Goal: Navigation & Orientation: Find specific page/section

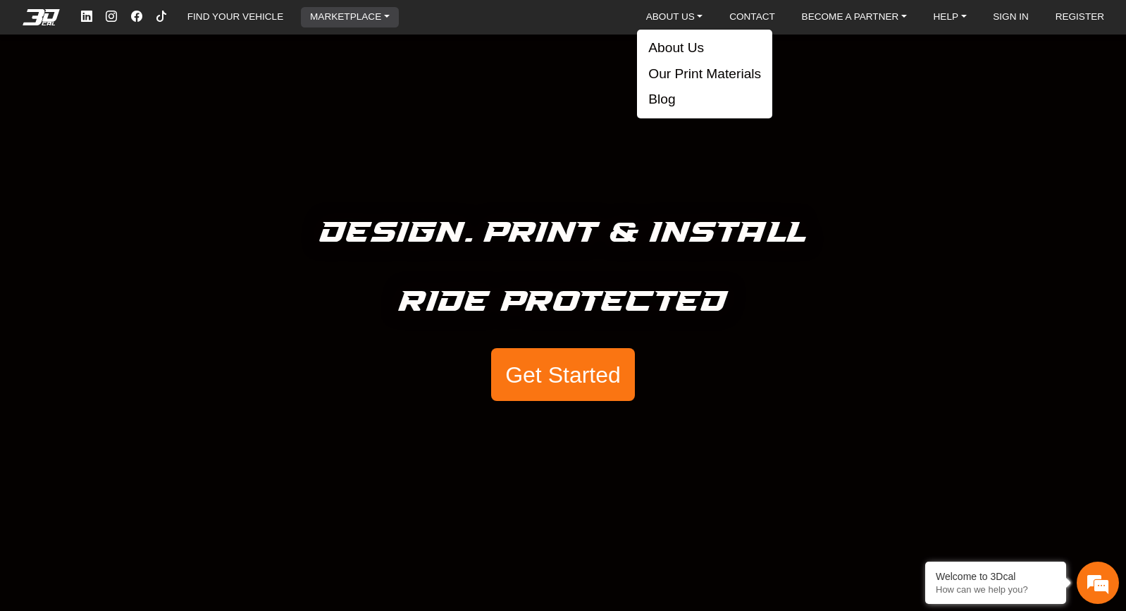
click at [359, 19] on link "MARKETPLACE" at bounding box center [349, 17] width 91 height 20
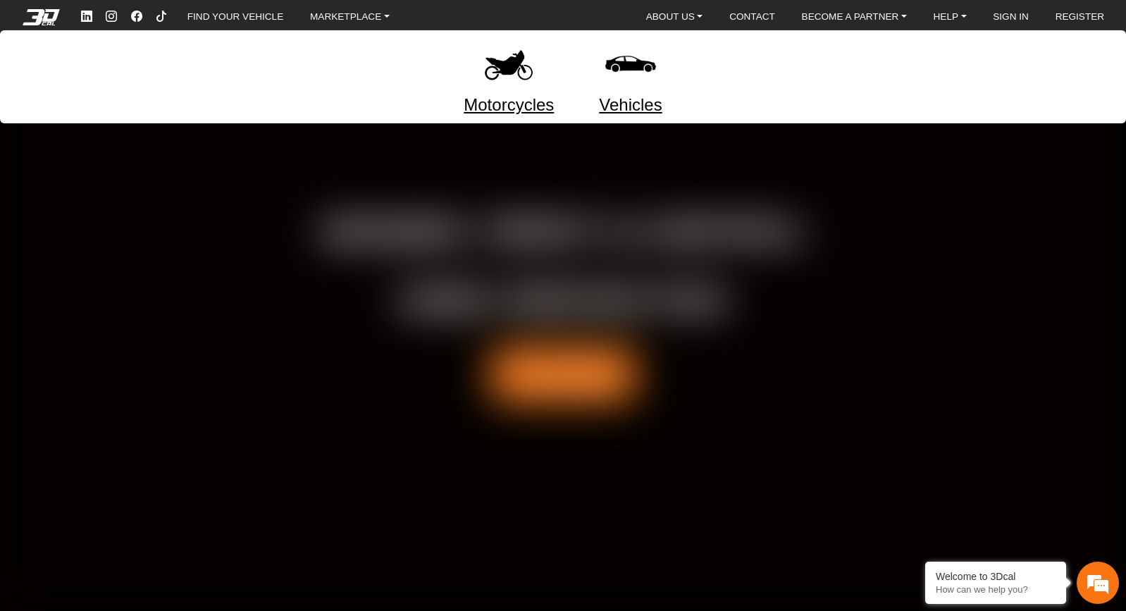
click at [350, 171] on div at bounding box center [563, 305] width 1126 height 611
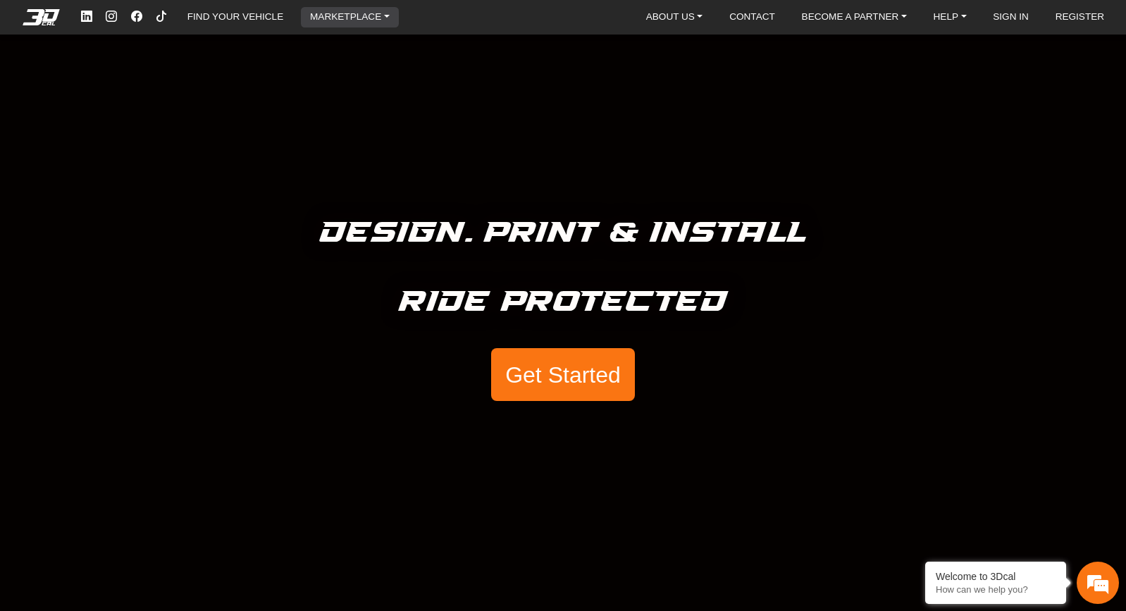
click at [368, 14] on link "MARKETPLACE" at bounding box center [349, 17] width 91 height 20
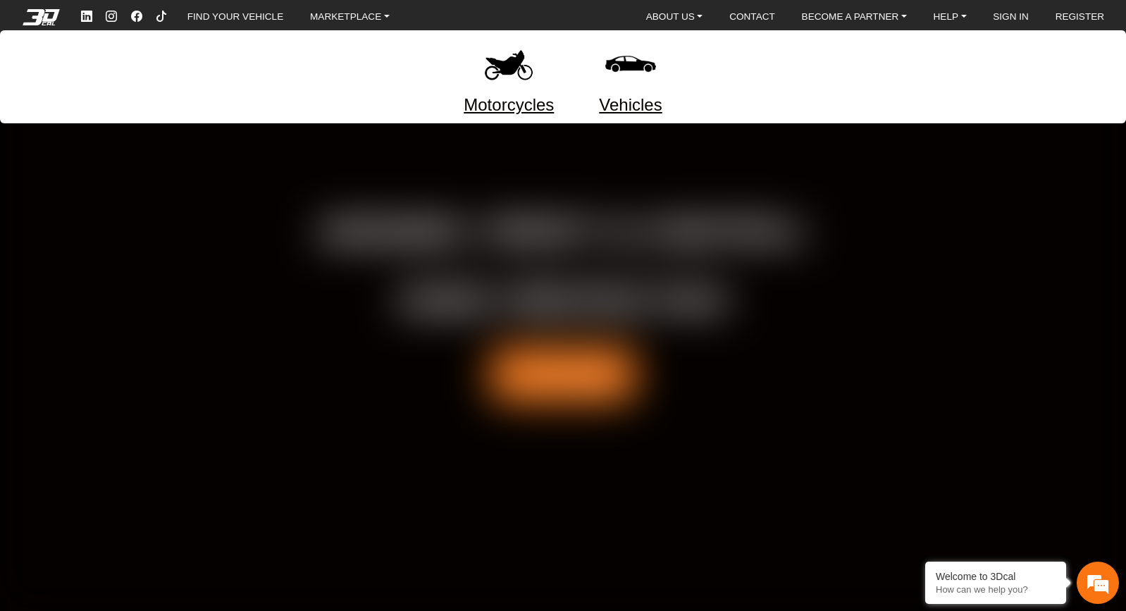
click at [419, 157] on div at bounding box center [563, 305] width 1126 height 611
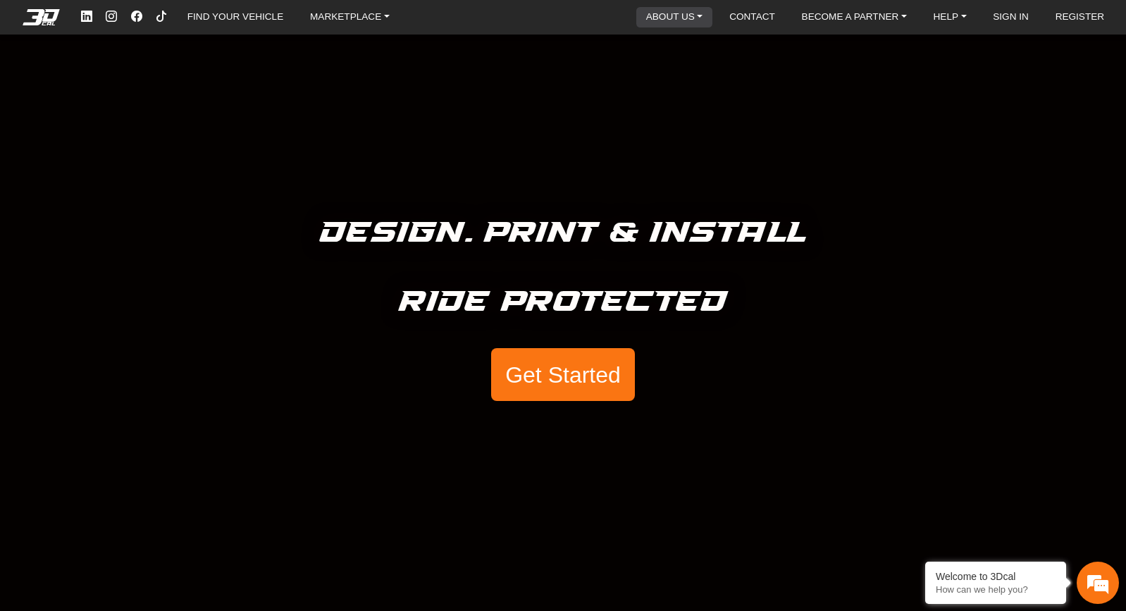
click at [659, 15] on link "ABOUT US" at bounding box center [674, 17] width 68 height 20
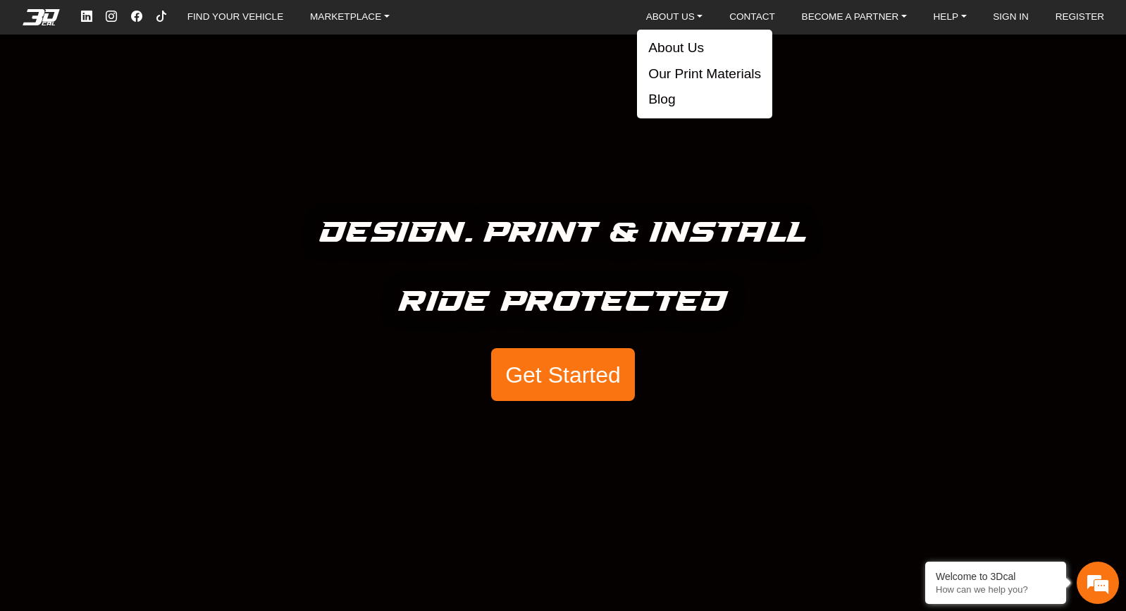
click at [647, 187] on div "Design. Print & Install Ride Protected Get Started" at bounding box center [563, 305] width 1126 height 611
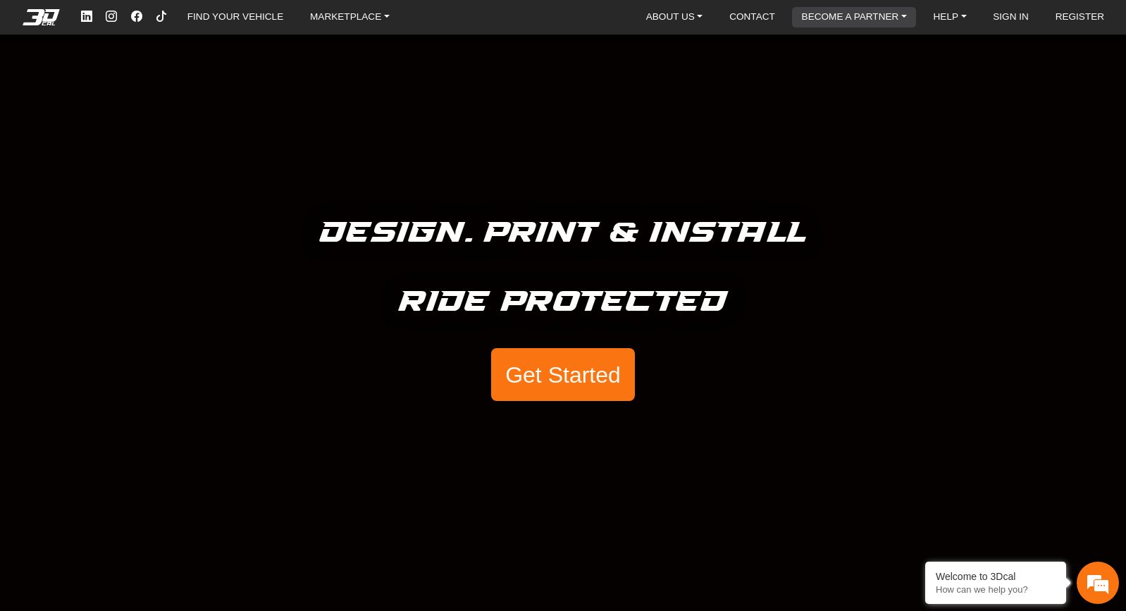
click at [827, 25] on link "BECOME A PARTNER" at bounding box center [854, 17] width 116 height 20
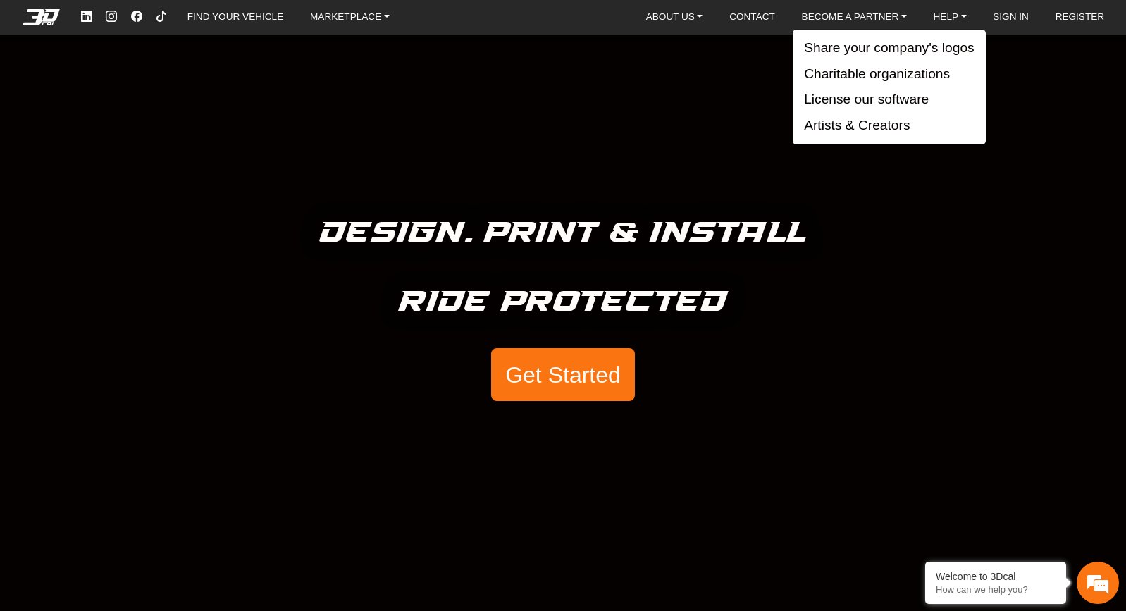
click at [954, 169] on div "Design. Print & Install Ride Protected Get Started" at bounding box center [563, 305] width 1126 height 611
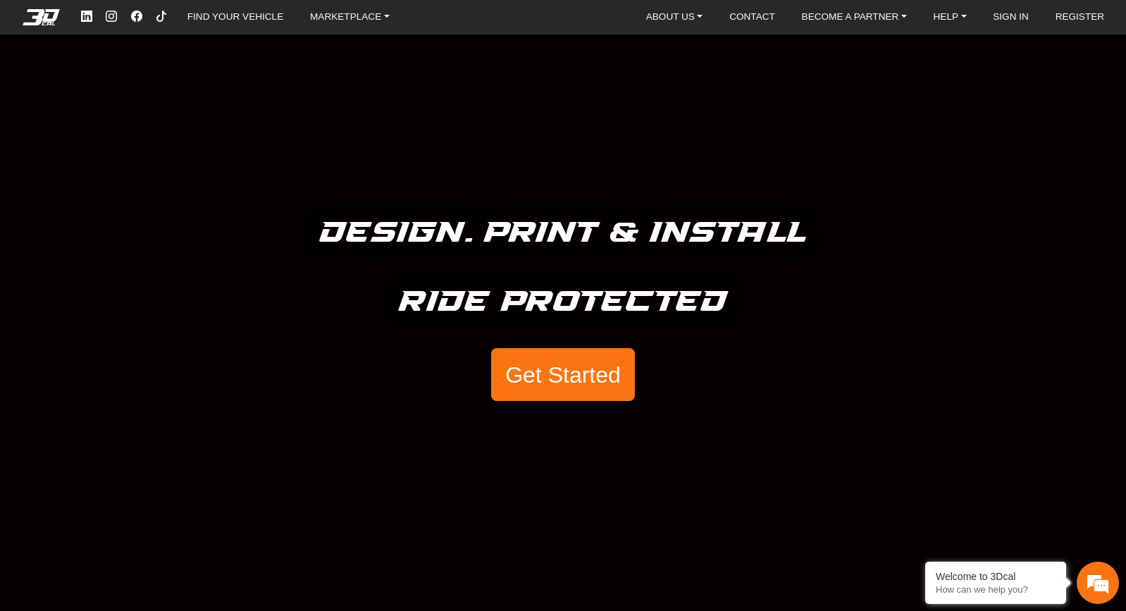
click at [953, 6] on div "FIND YOUR VEHICLE MARKETPLACE Motorcycles Vehicles ABOUT US About Us Our Print …" at bounding box center [595, 17] width 1043 height 23
click at [959, 25] on link "HELP" at bounding box center [950, 17] width 44 height 20
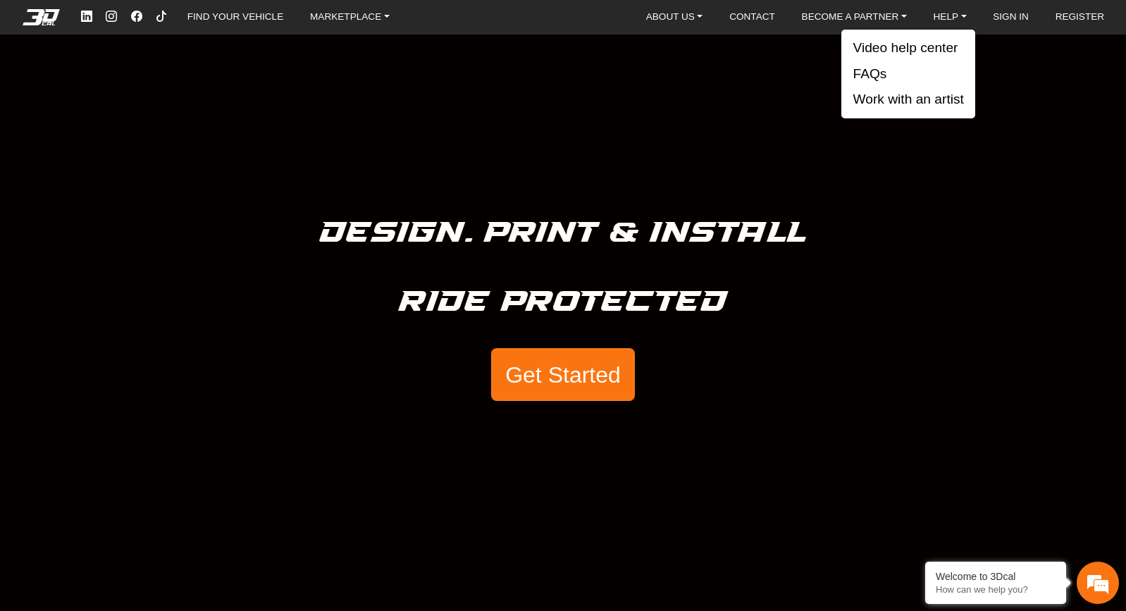
click at [754, 154] on div "Design. Print & Install Ride Protected Get Started" at bounding box center [563, 305] width 1126 height 611
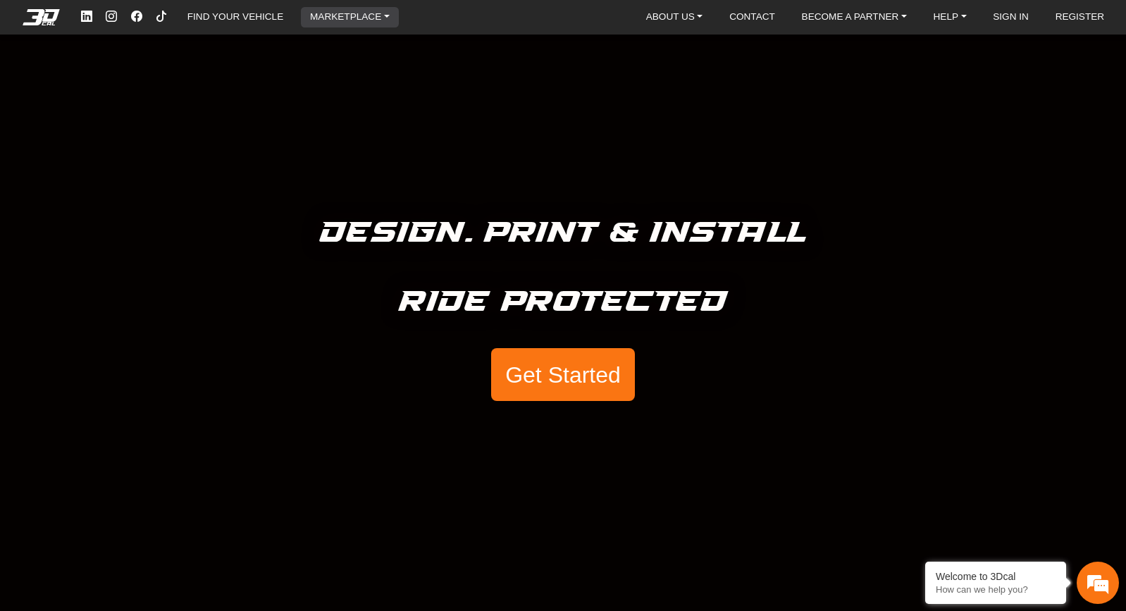
click at [321, 24] on link "MARKETPLACE" at bounding box center [349, 17] width 91 height 20
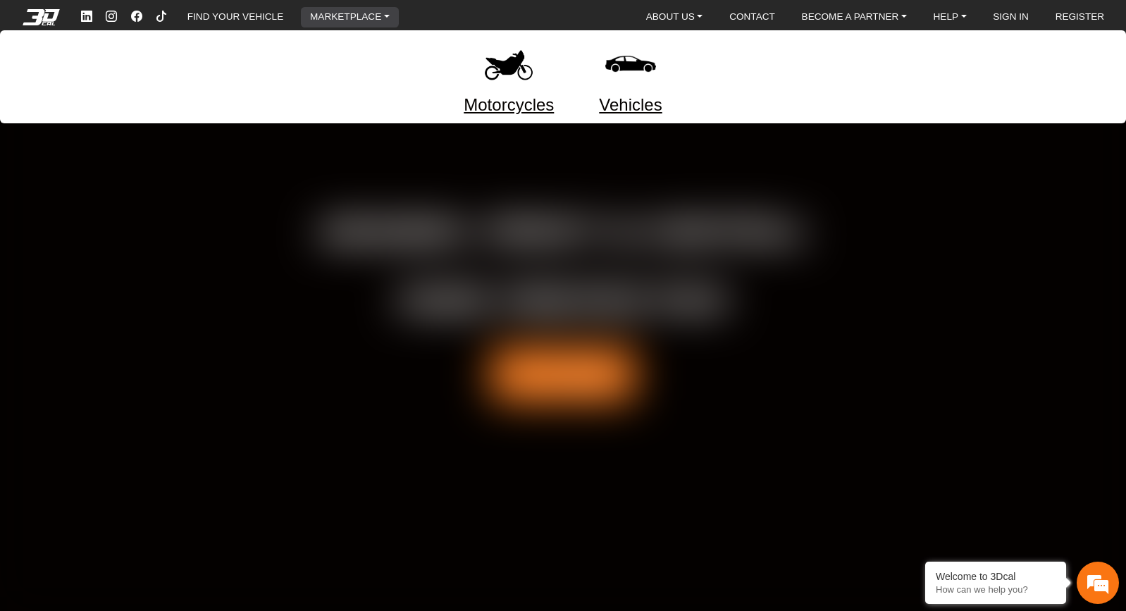
click at [473, 80] on div at bounding box center [509, 64] width 90 height 56
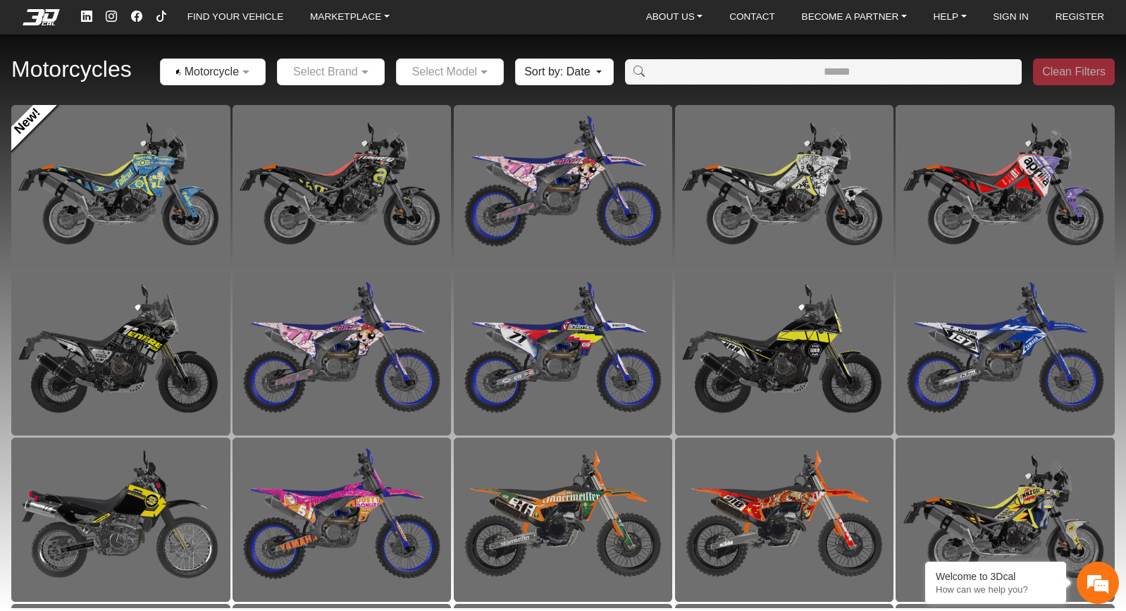
click at [32, 18] on em at bounding box center [41, 17] width 56 height 16
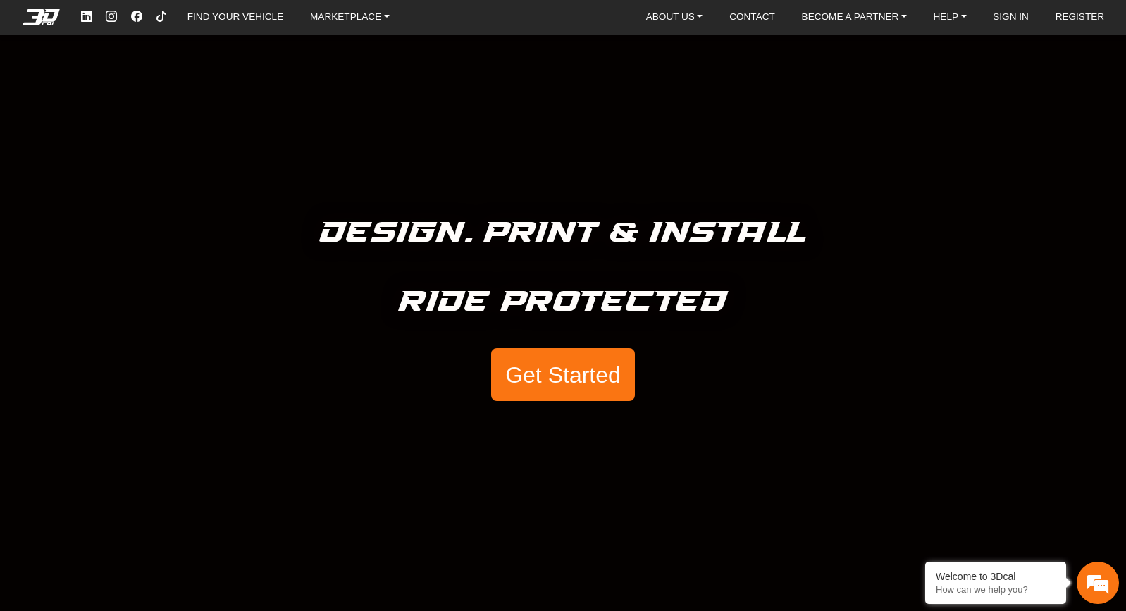
click at [311, 5] on nav "FIND YOUR VEHICLE MARKETPLACE ABOUT US About Us Our Print Materials Blog CONTAC…" at bounding box center [563, 17] width 1126 height 35
click at [318, 11] on link "MARKETPLACE" at bounding box center [349, 17] width 91 height 20
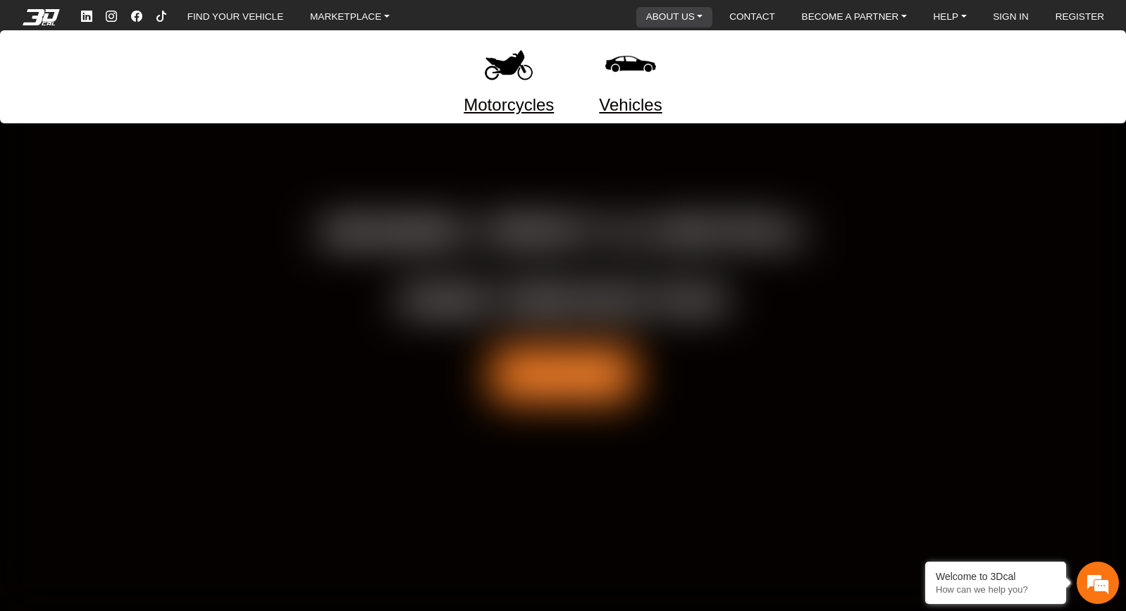
click at [683, 14] on link "ABOUT US" at bounding box center [674, 17] width 68 height 20
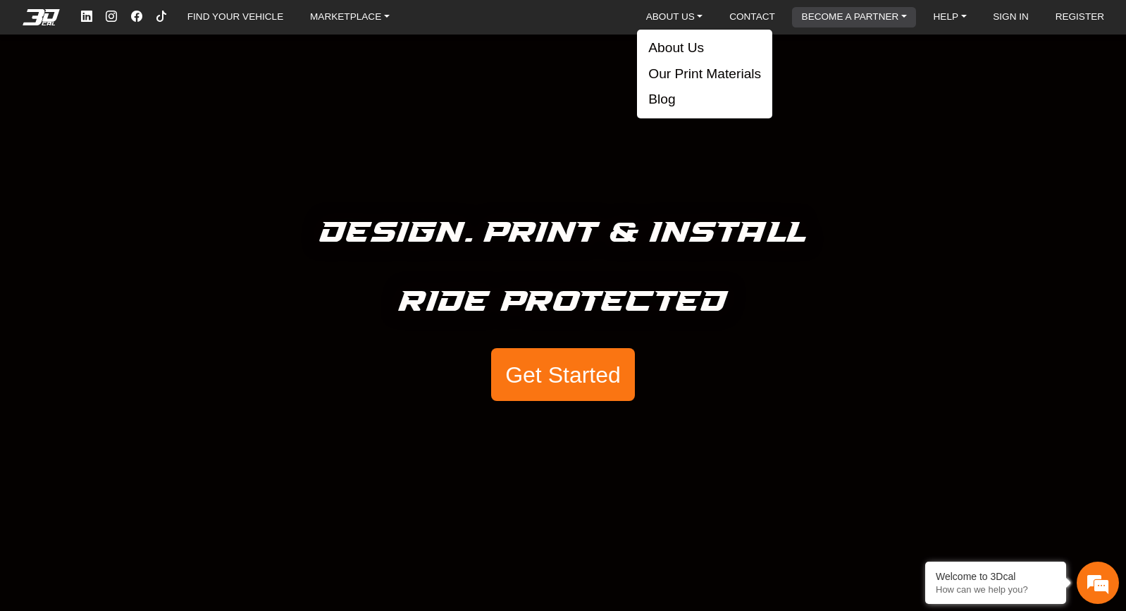
click at [900, 18] on link "BECOME A PARTNER" at bounding box center [854, 17] width 116 height 20
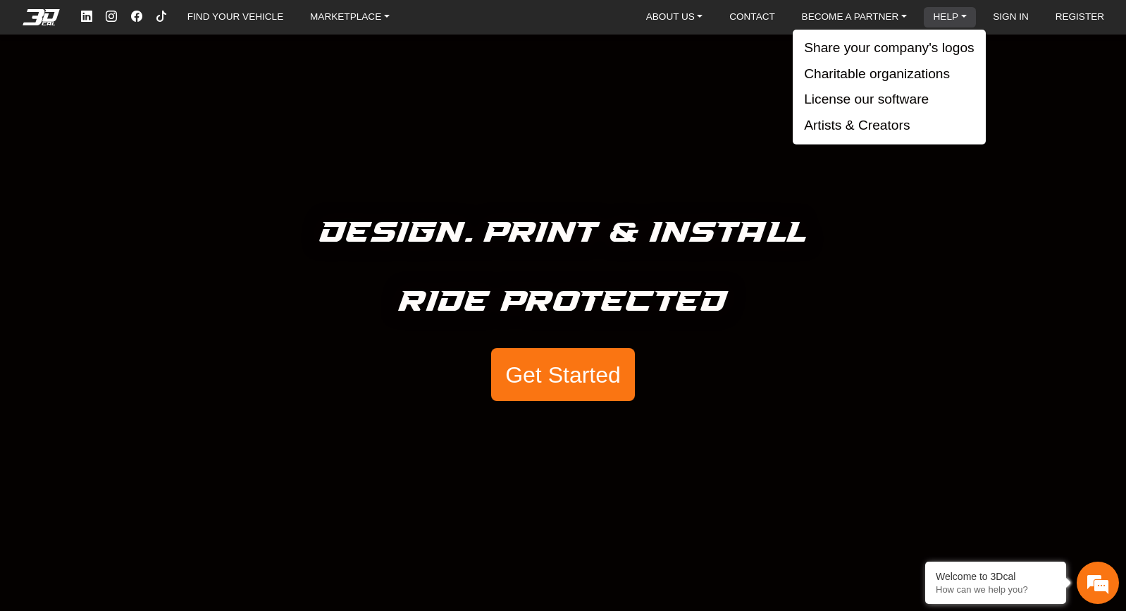
click at [961, 20] on link "HELP" at bounding box center [950, 17] width 44 height 20
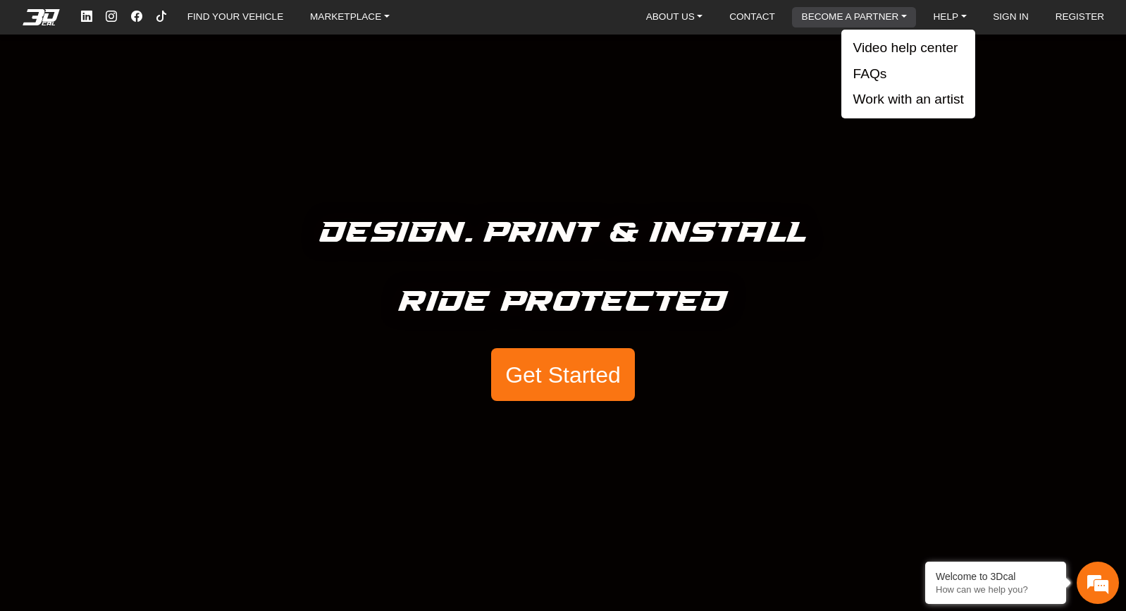
click at [891, 13] on link "BECOME A PARTNER" at bounding box center [854, 17] width 116 height 20
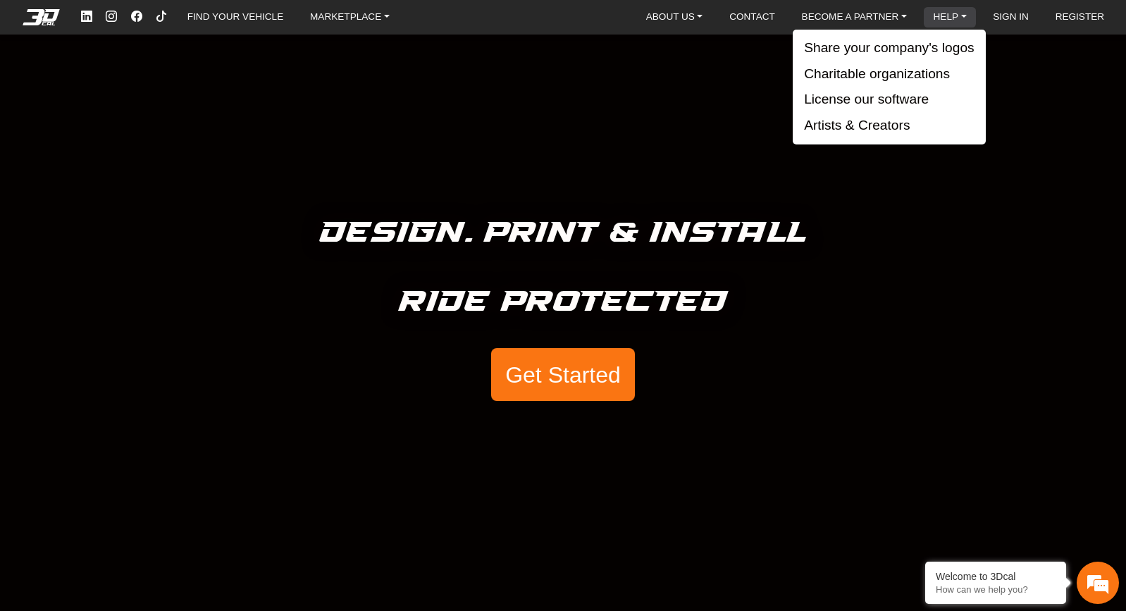
click at [936, 18] on link "HELP" at bounding box center [950, 17] width 44 height 20
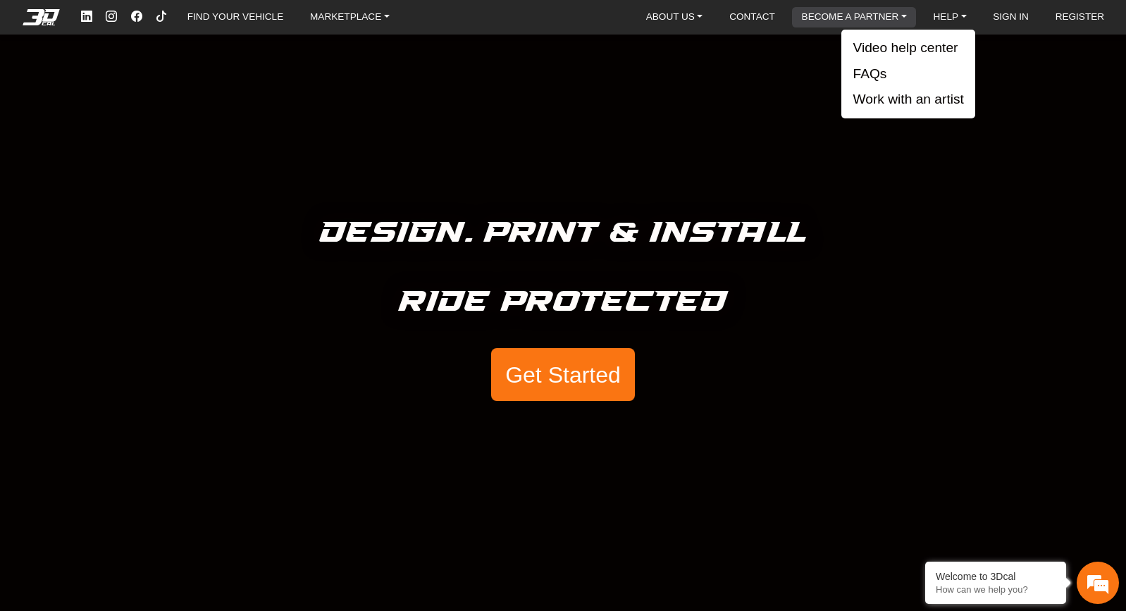
click at [892, 13] on link "BECOME A PARTNER" at bounding box center [854, 17] width 116 height 20
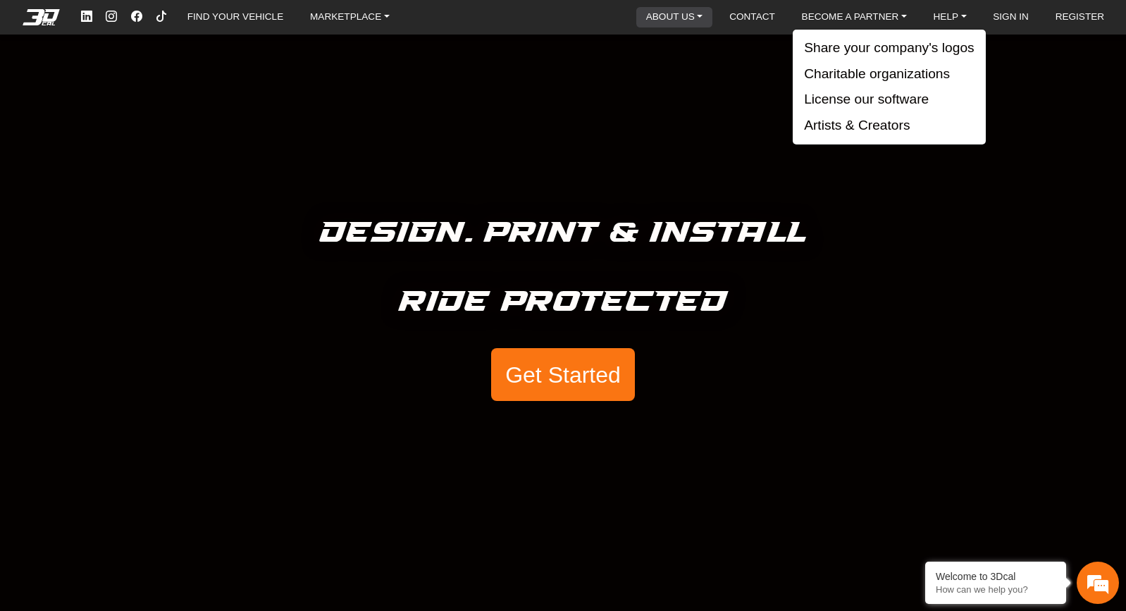
click at [667, 20] on link "ABOUT US" at bounding box center [674, 17] width 68 height 20
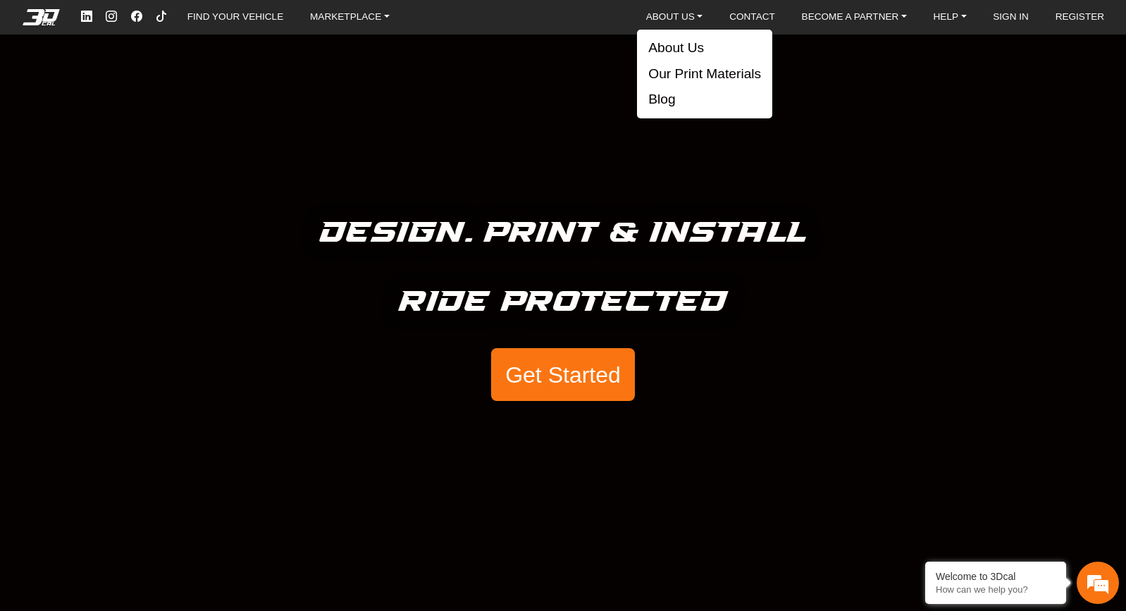
click at [822, 29] on nav "FIND YOUR VEHICLE MARKETPLACE Motorcycles Vehicles ABOUT US About Us Our Print …" at bounding box center [563, 17] width 1126 height 35
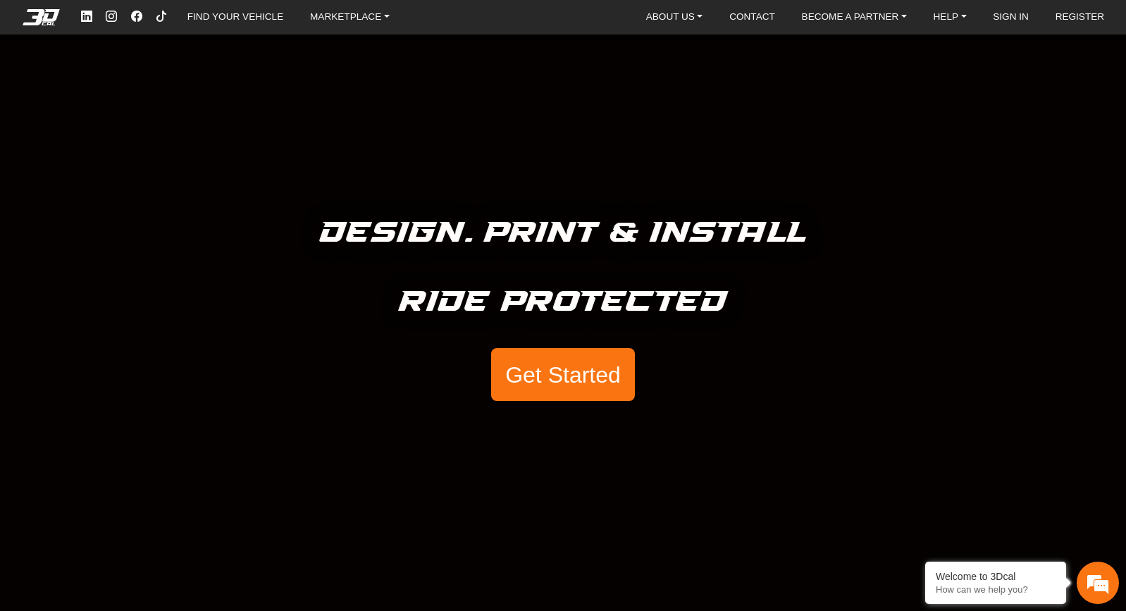
click at [822, 27] on div "FIND YOUR VEHICLE MARKETPLACE Motorcycles Vehicles ABOUT US About Us Our Print …" at bounding box center [595, 17] width 1043 height 23
click at [818, 19] on link "BECOME A PARTNER" at bounding box center [854, 17] width 116 height 20
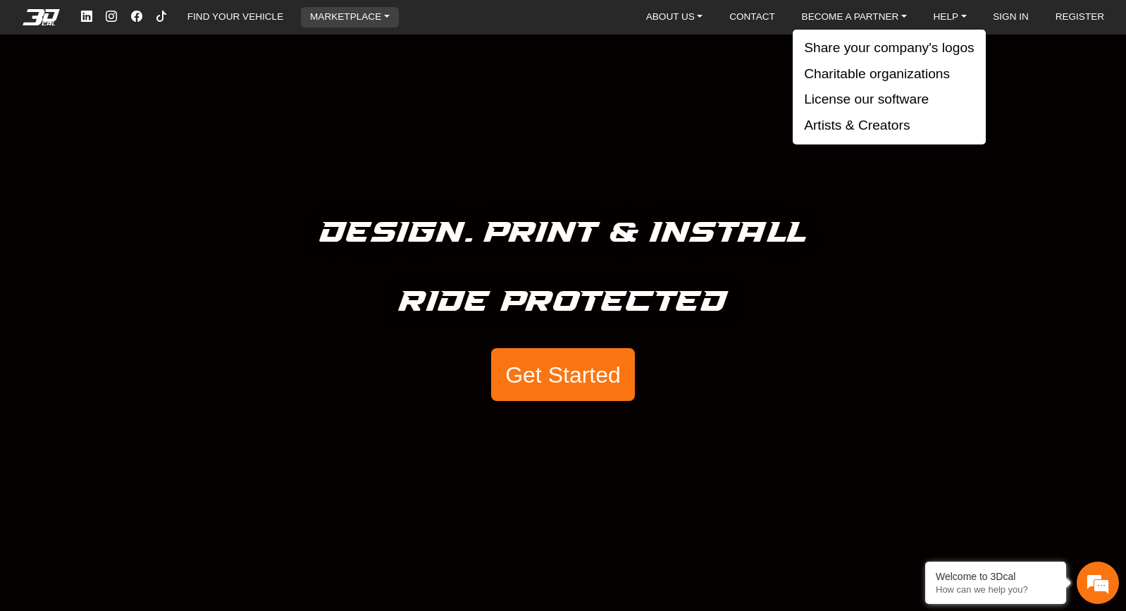
click at [327, 16] on link "MARKETPLACE" at bounding box center [349, 17] width 91 height 20
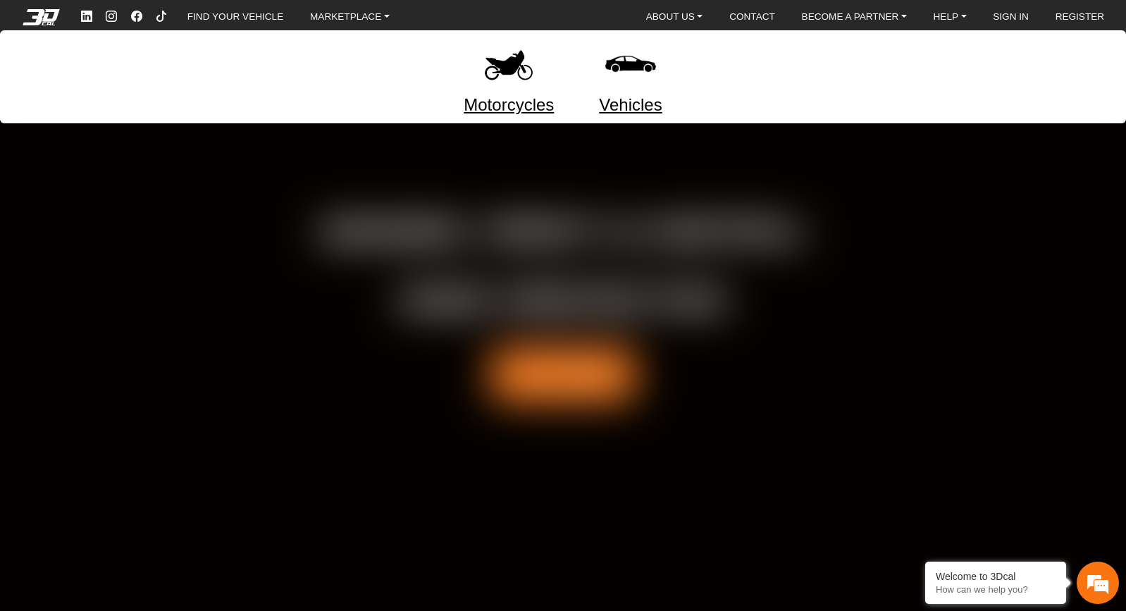
click at [476, 184] on div at bounding box center [563, 305] width 1126 height 611
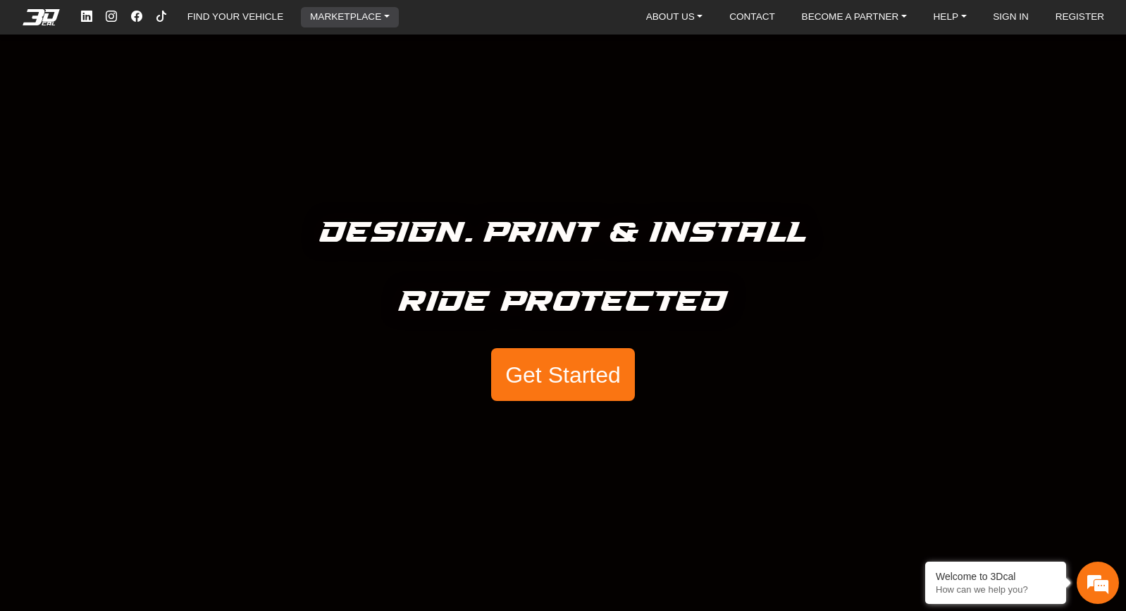
click at [350, 13] on link "MARKETPLACE" at bounding box center [349, 17] width 91 height 20
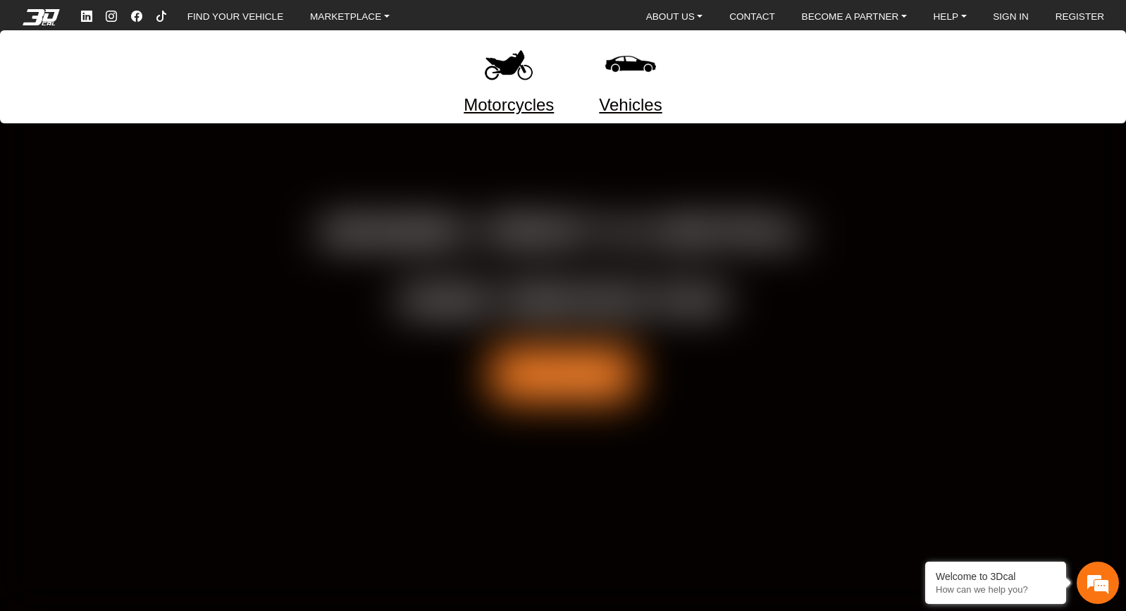
click at [724, 198] on div at bounding box center [563, 305] width 1126 height 611
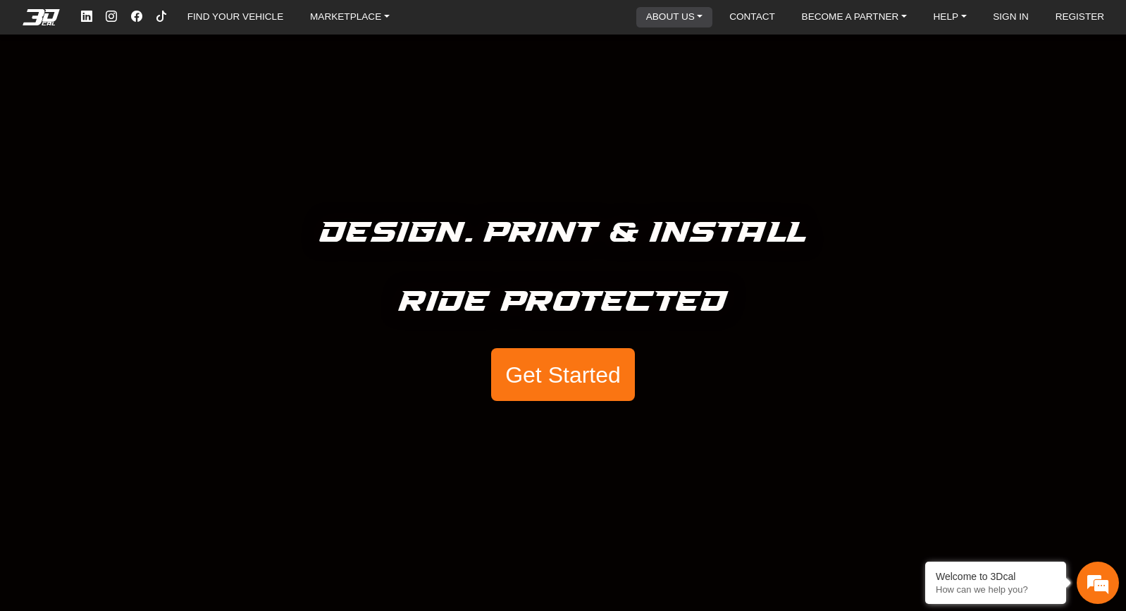
click at [681, 13] on link "ABOUT US" at bounding box center [674, 17] width 68 height 20
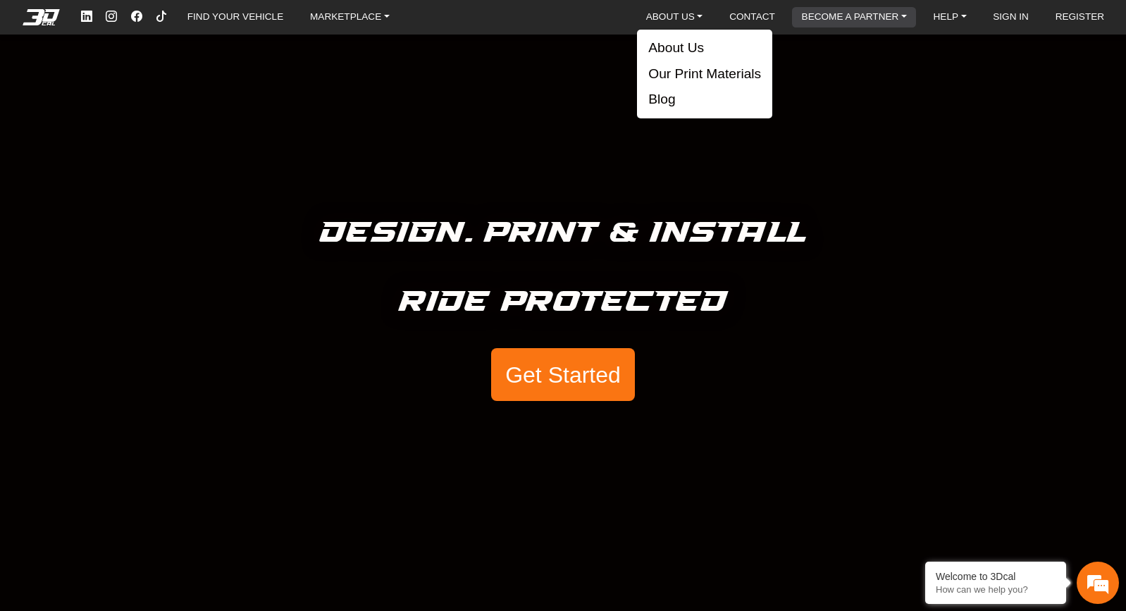
click at [881, 13] on link "BECOME A PARTNER" at bounding box center [854, 17] width 116 height 20
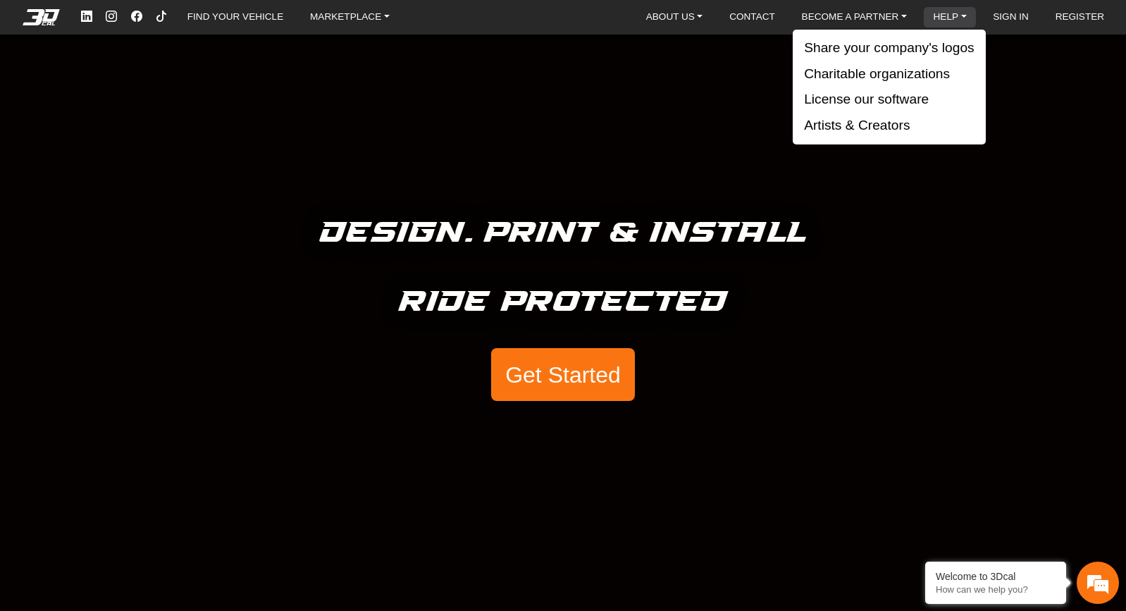
click at [952, 18] on link "HELP" at bounding box center [950, 17] width 44 height 20
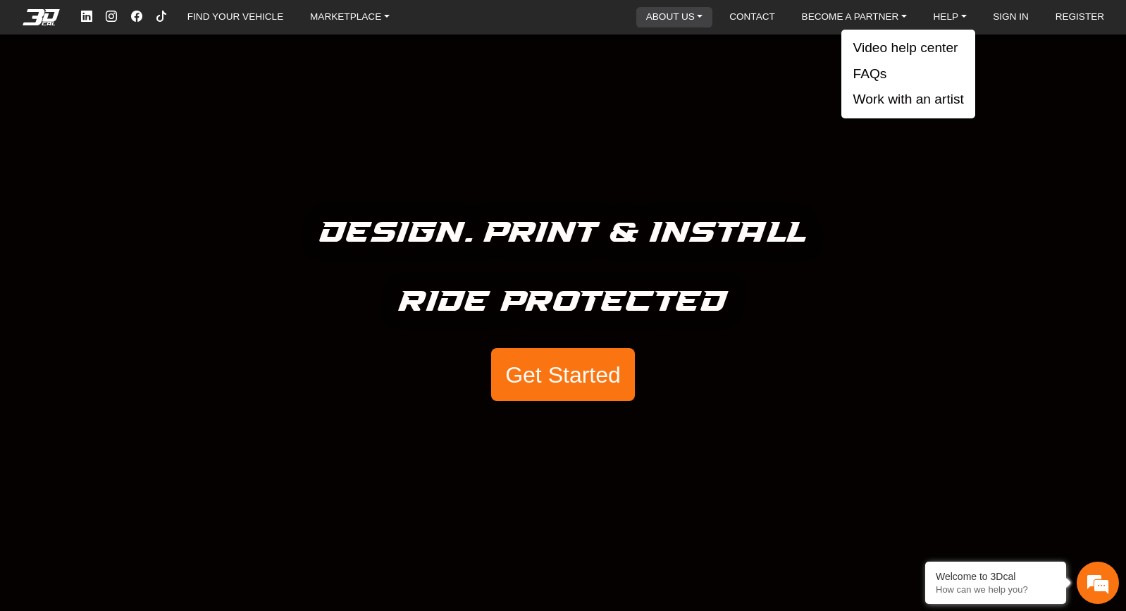
click at [684, 13] on link "ABOUT US" at bounding box center [674, 17] width 68 height 20
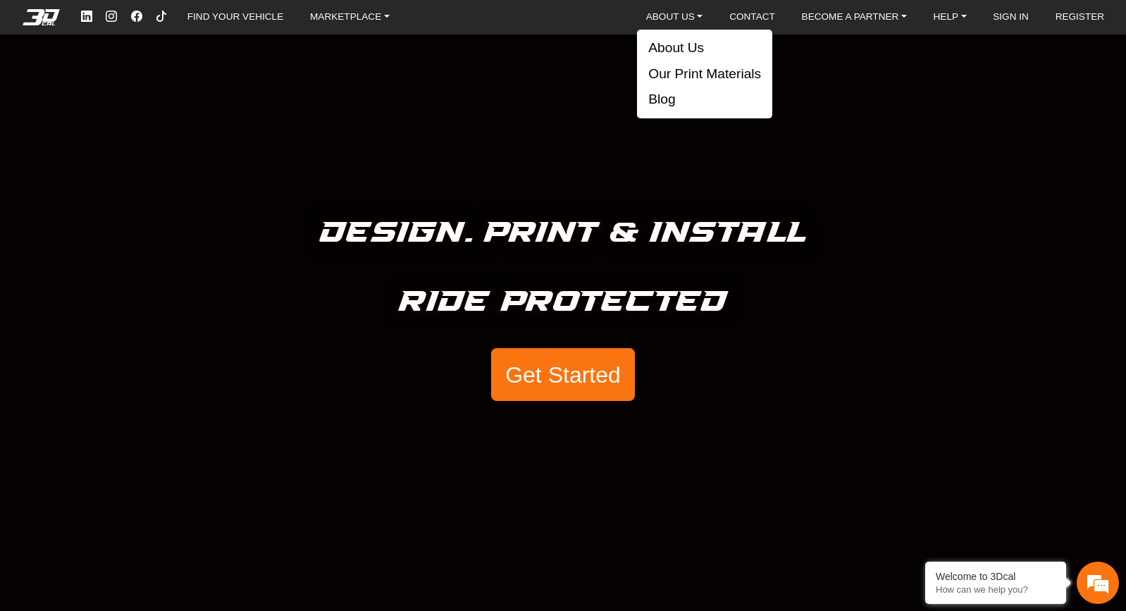
click at [874, 69] on div "Design. Print & Install Ride Protected Get Started" at bounding box center [563, 305] width 1126 height 611
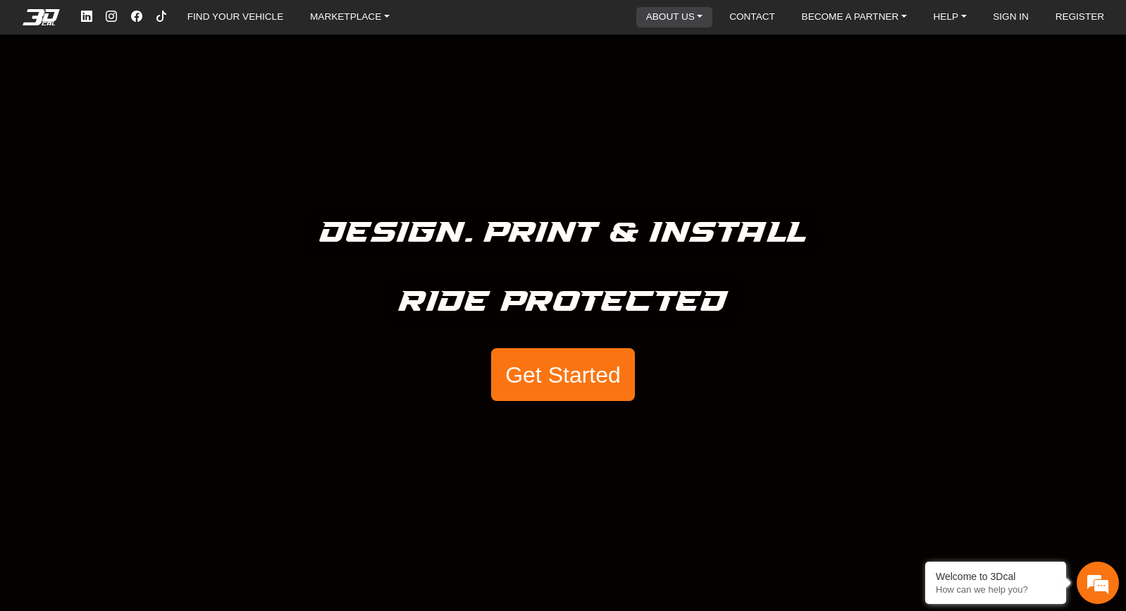
click at [678, 18] on link "ABOUT US" at bounding box center [674, 17] width 68 height 20
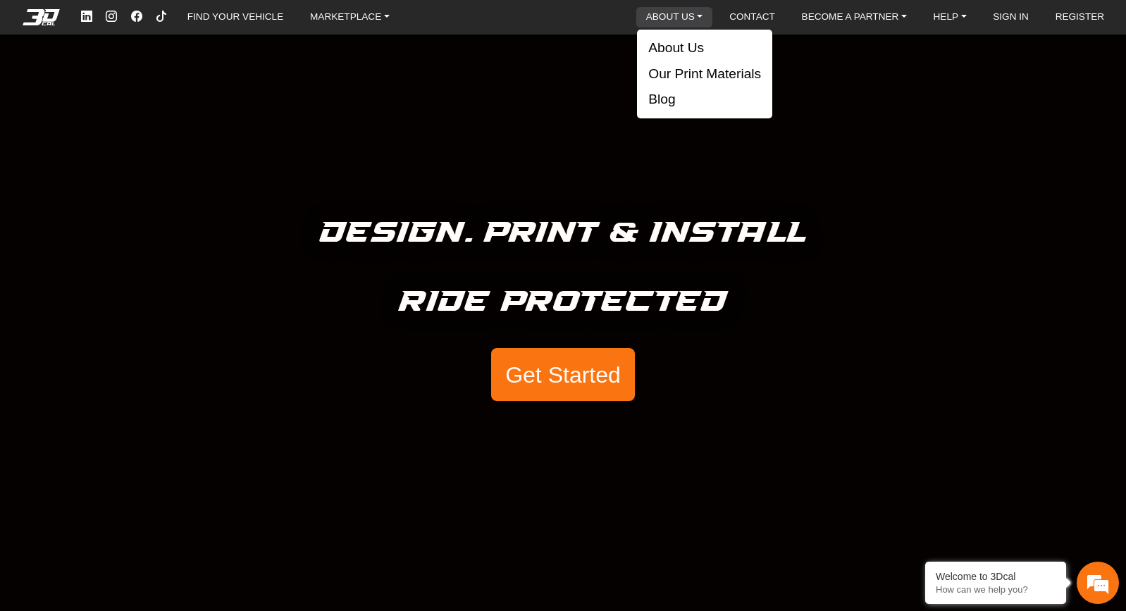
click at [678, 18] on link "ABOUT US" at bounding box center [674, 17] width 68 height 20
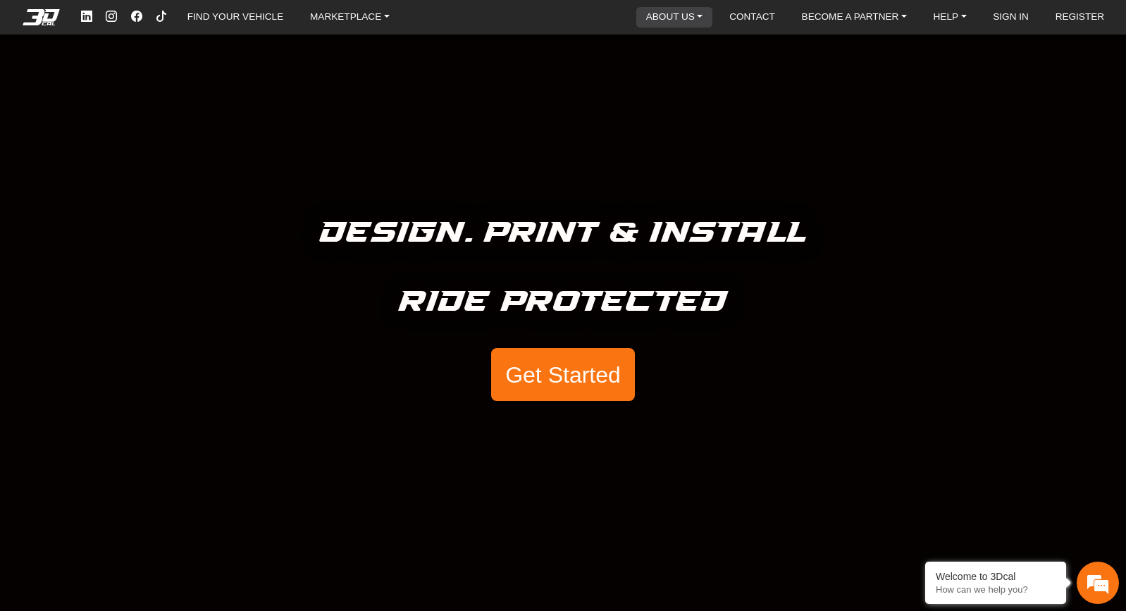
click at [678, 18] on link "ABOUT US" at bounding box center [674, 17] width 68 height 20
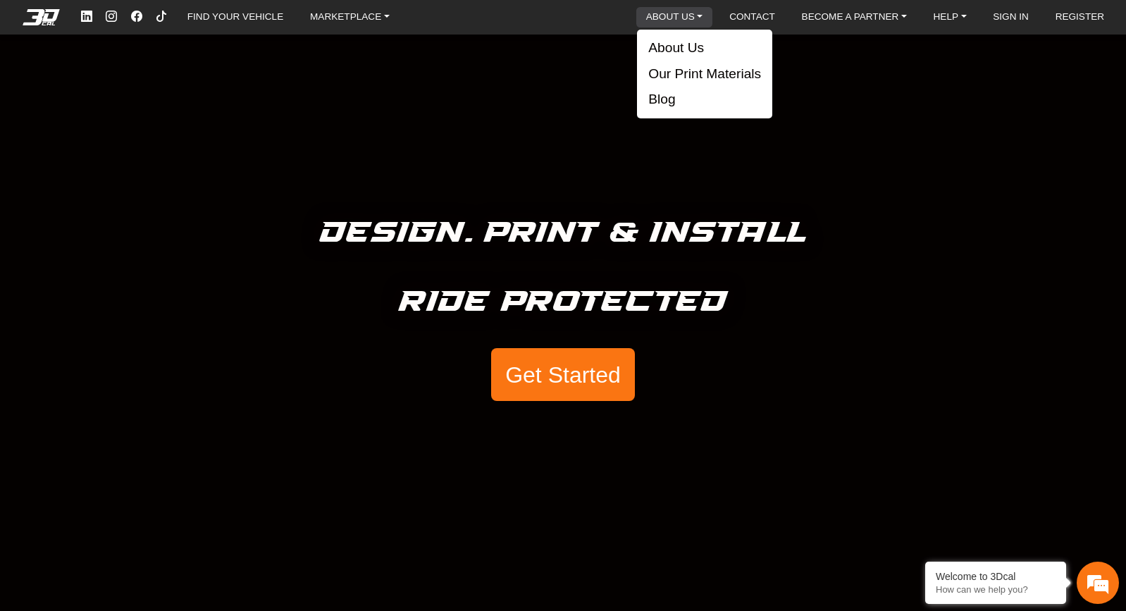
click at [678, 18] on link "ABOUT US" at bounding box center [674, 17] width 68 height 20
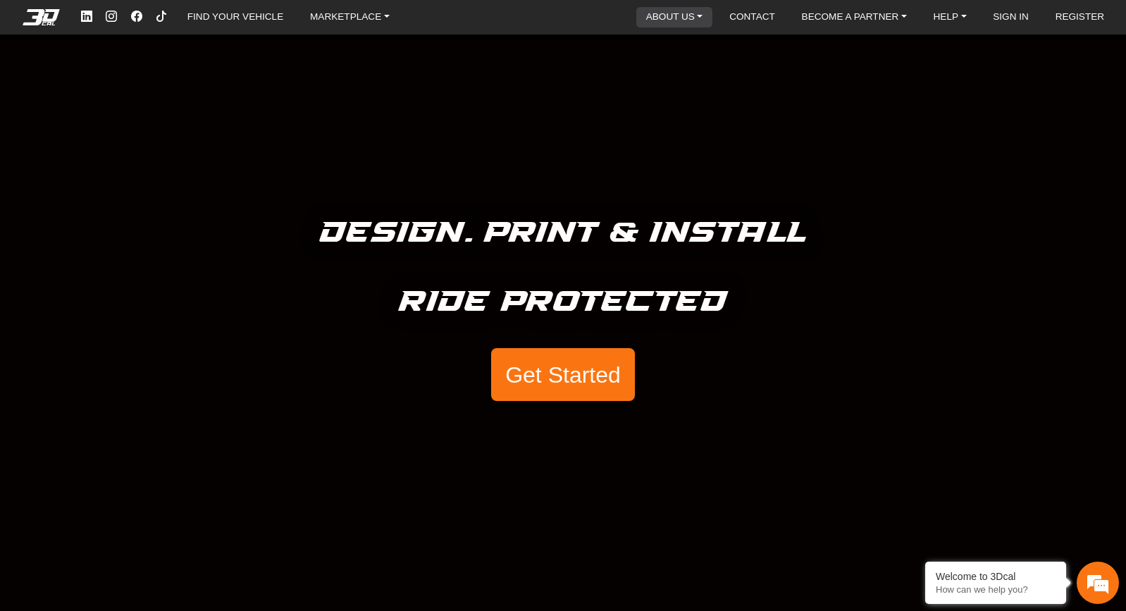
click at [678, 18] on link "ABOUT US" at bounding box center [674, 17] width 68 height 20
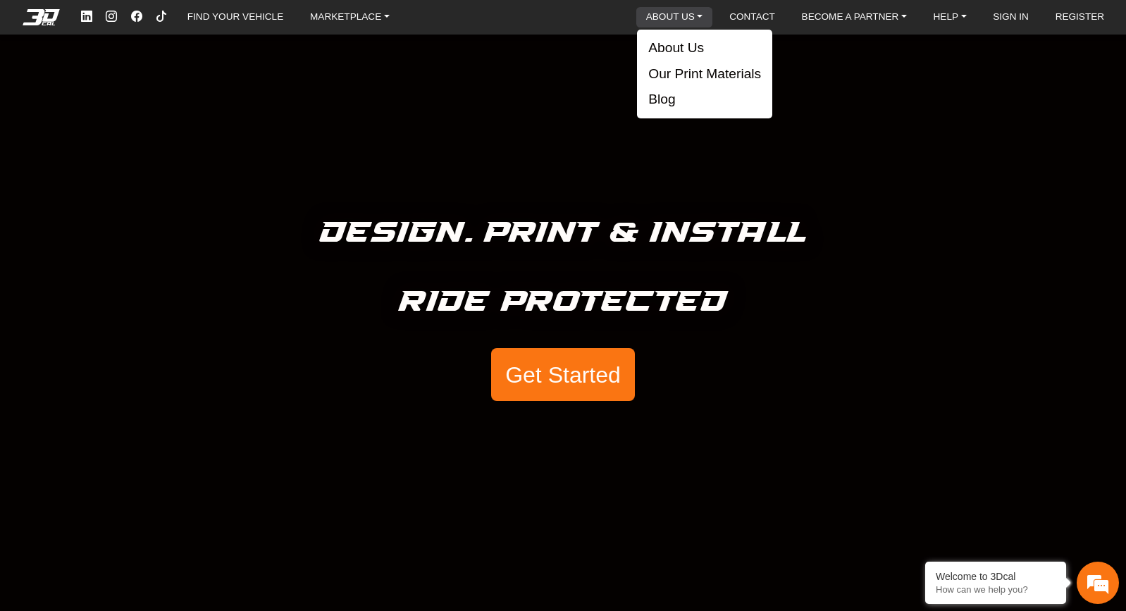
click at [678, 18] on link "ABOUT US" at bounding box center [674, 17] width 68 height 20
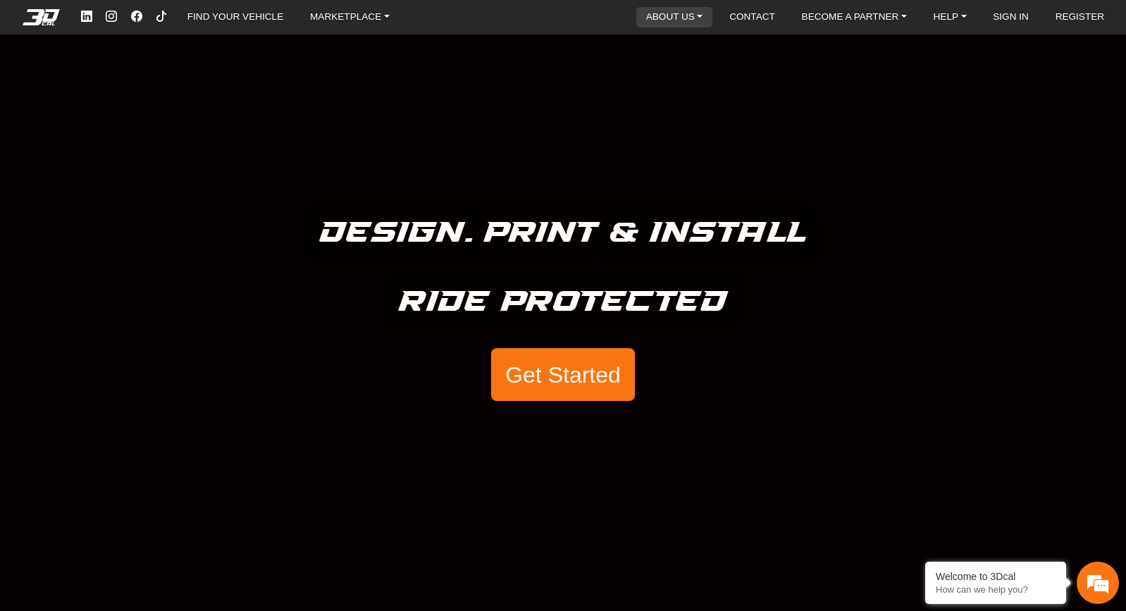
click at [678, 18] on link "ABOUT US" at bounding box center [674, 17] width 68 height 20
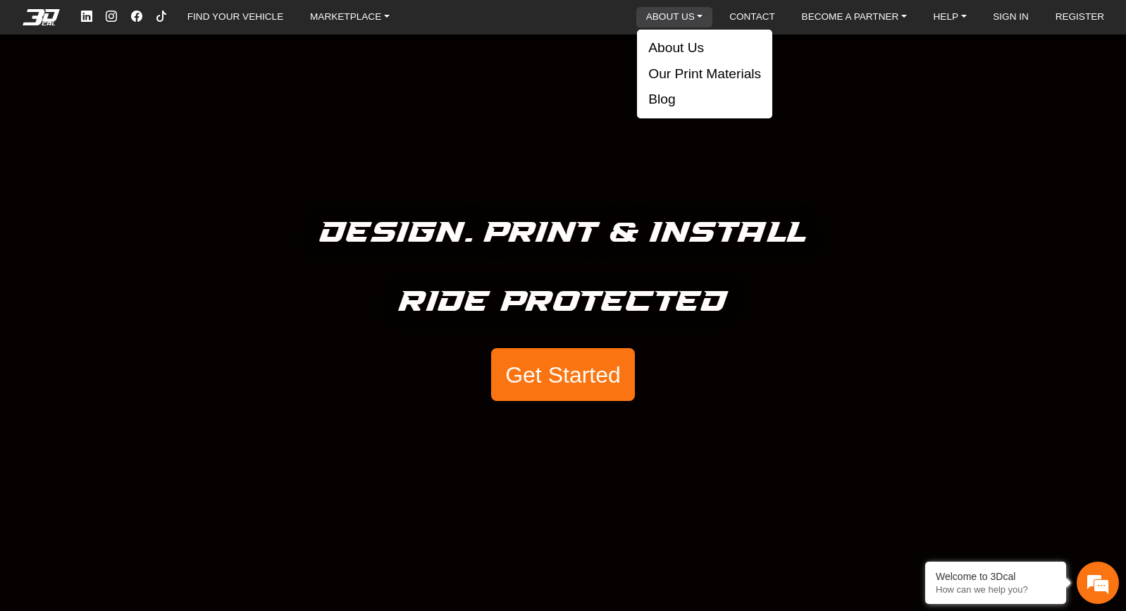
click at [678, 18] on link "ABOUT US" at bounding box center [674, 17] width 68 height 20
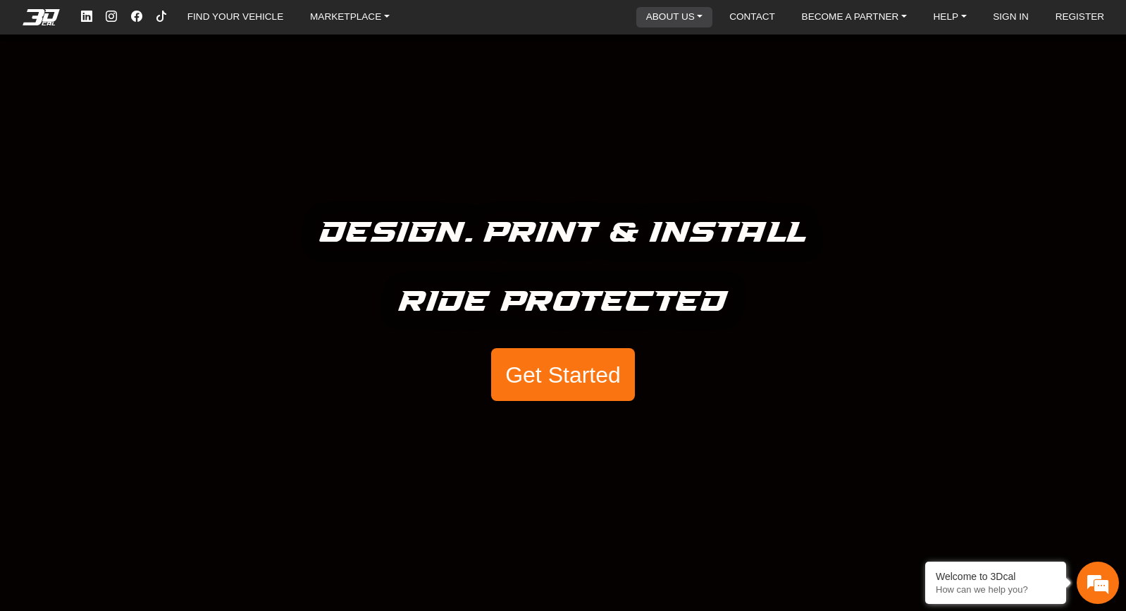
click at [678, 18] on link "ABOUT US" at bounding box center [674, 17] width 68 height 20
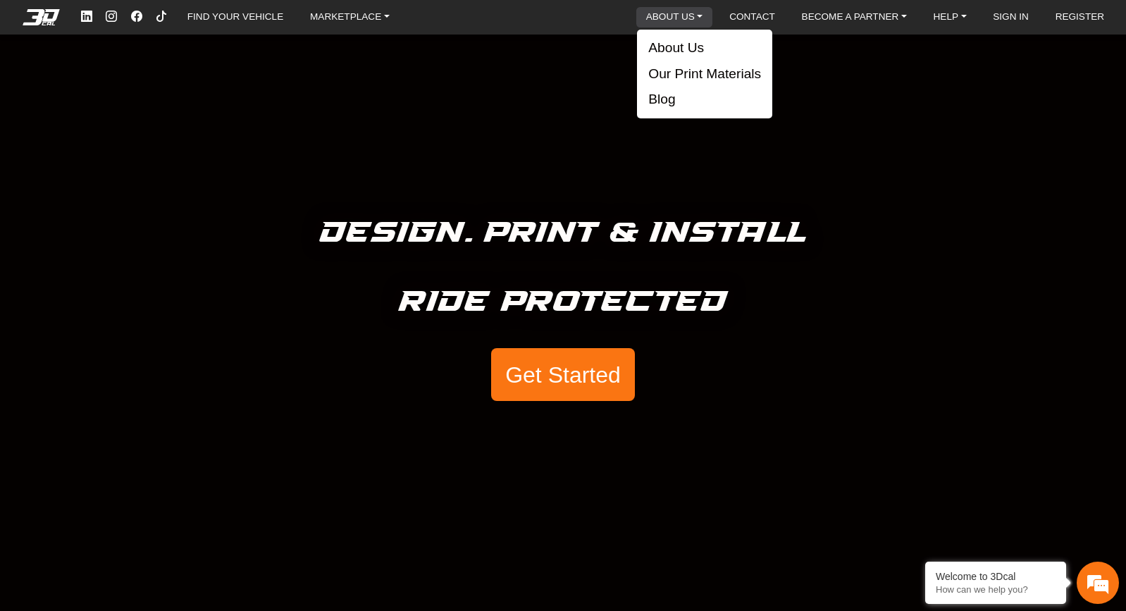
click at [687, 18] on link "ABOUT US" at bounding box center [674, 17] width 68 height 20
